Goal: Navigation & Orientation: Find specific page/section

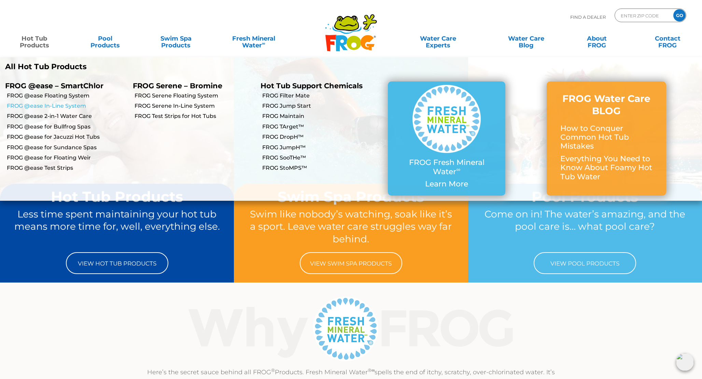
click at [46, 103] on link "FROG @ease In-Line System" at bounding box center [67, 106] width 121 height 8
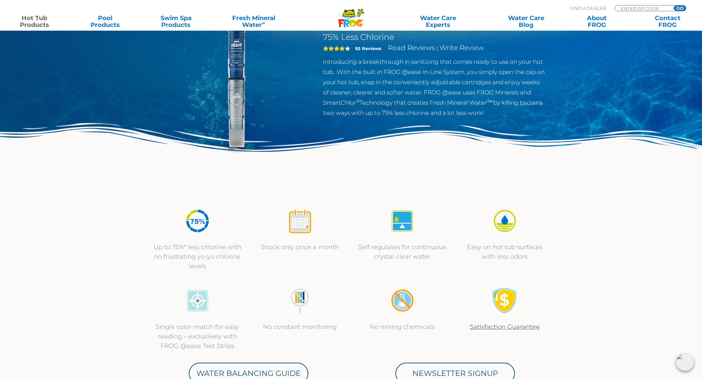
scroll to position [75, 0]
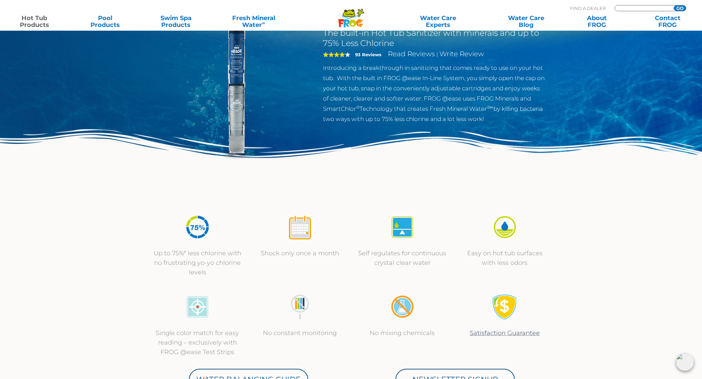
click at [626, 7] on input "Zip Code Form" at bounding box center [643, 8] width 46 height 6
type input "6170"
click at [673, 5] on input "GO" at bounding box center [679, 7] width 12 height 5
